Goal: Find specific page/section

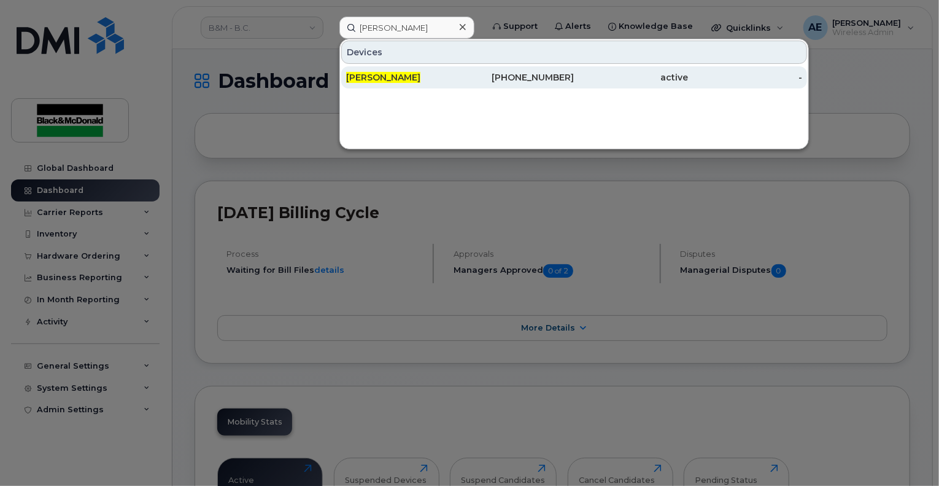
type input "[PERSON_NAME]"
click at [413, 79] on div "[PERSON_NAME]" at bounding box center [403, 77] width 114 height 12
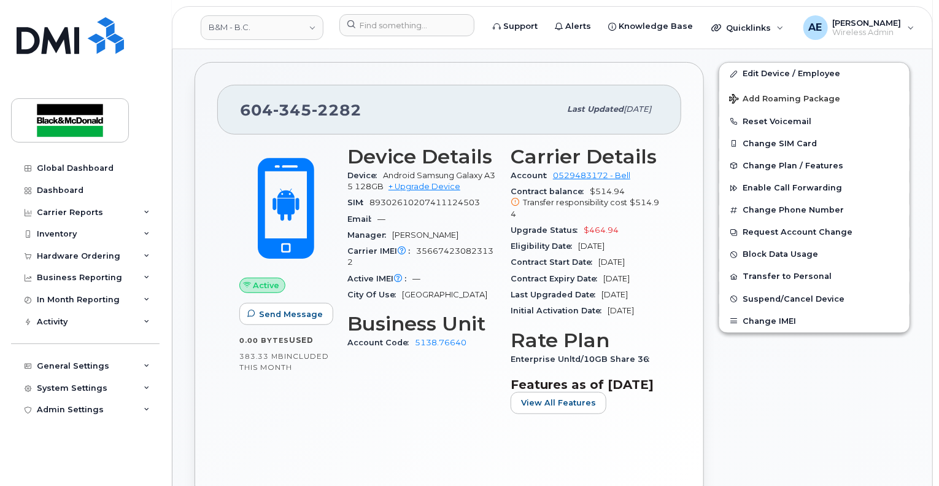
scroll to position [246, 0]
